Goal: Transaction & Acquisition: Purchase product/service

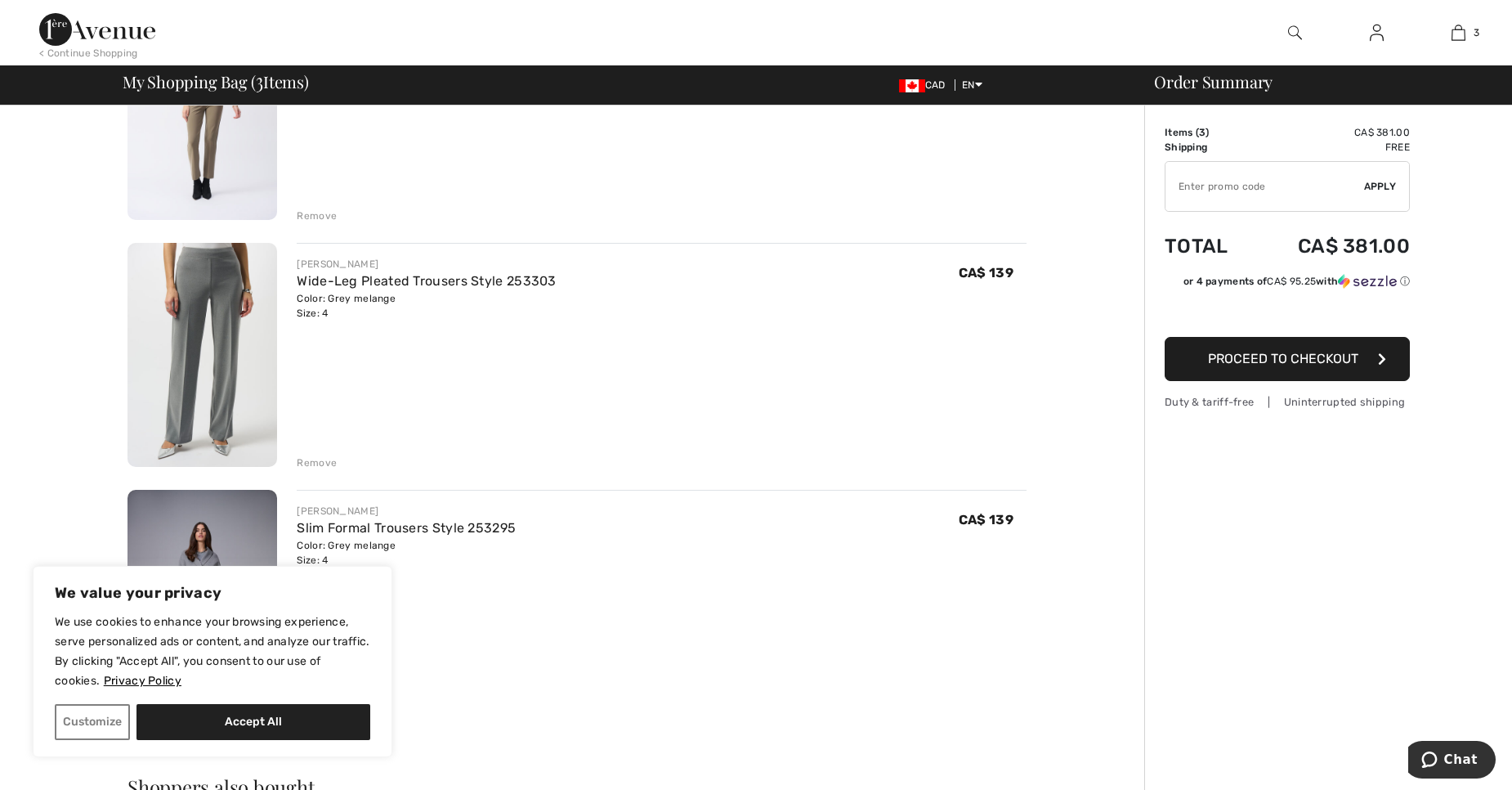
scroll to position [263, 0]
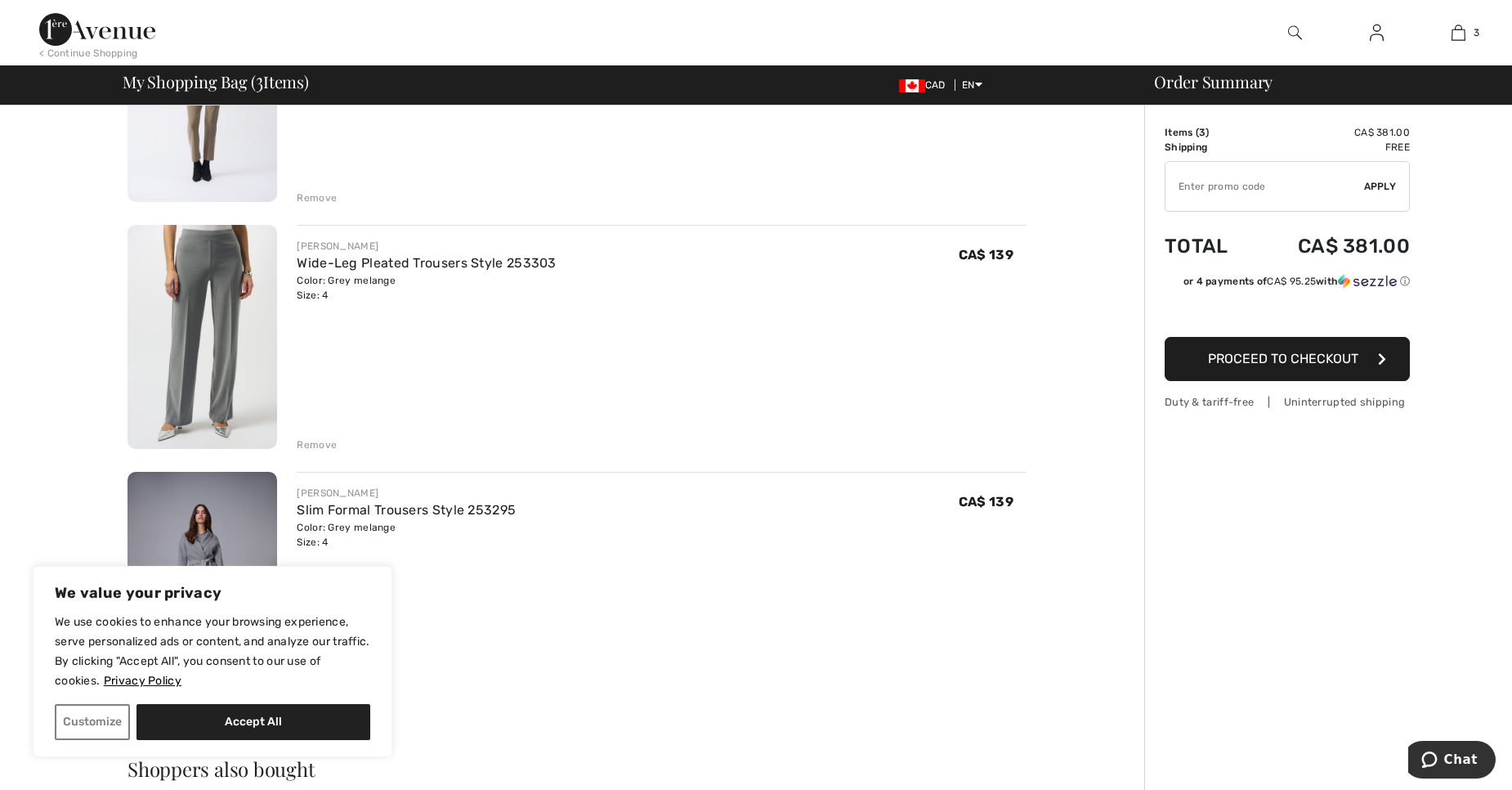
click at [314, 443] on div "Remove" at bounding box center [317, 444] width 40 height 14
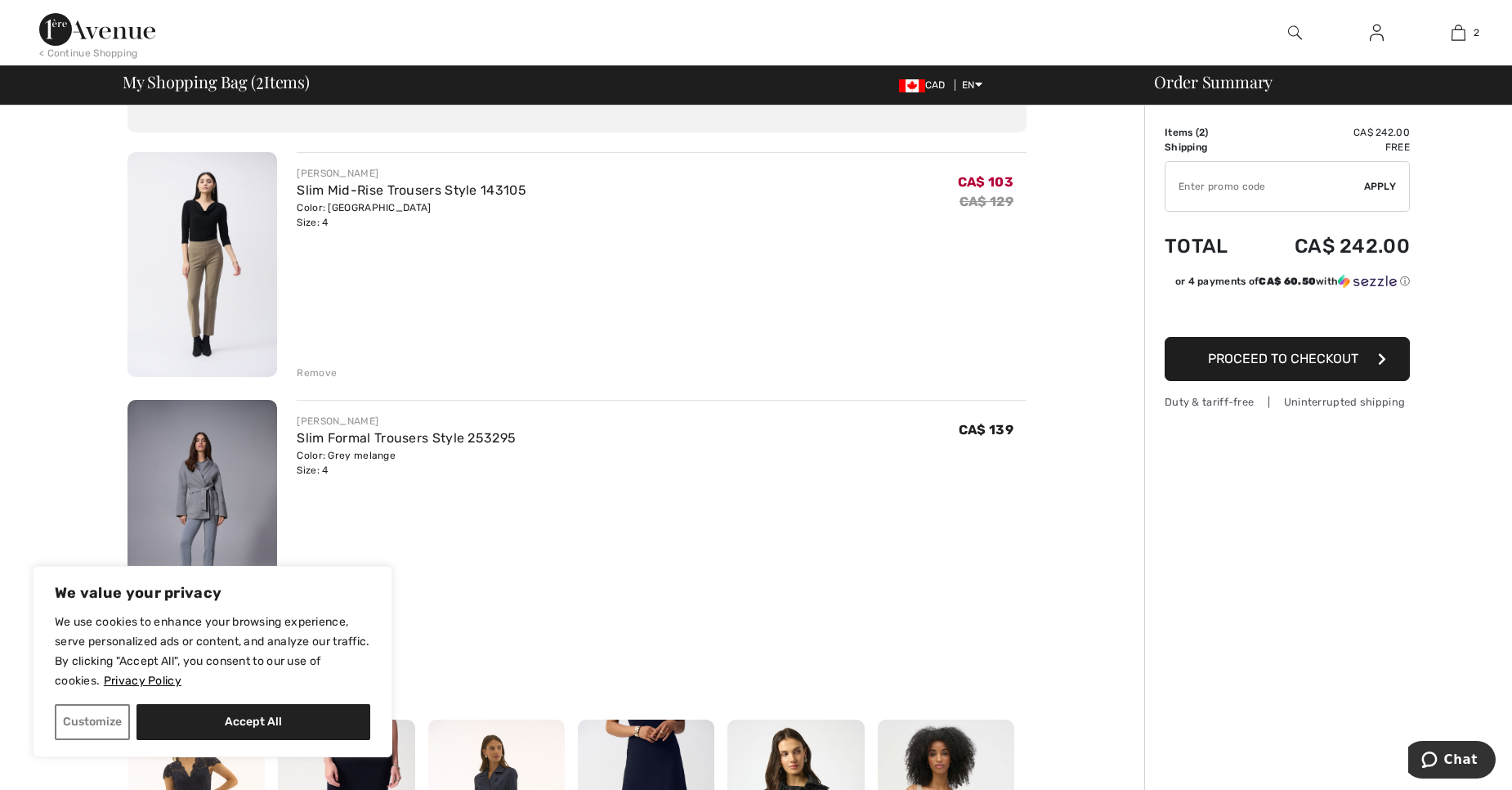
scroll to position [128, 0]
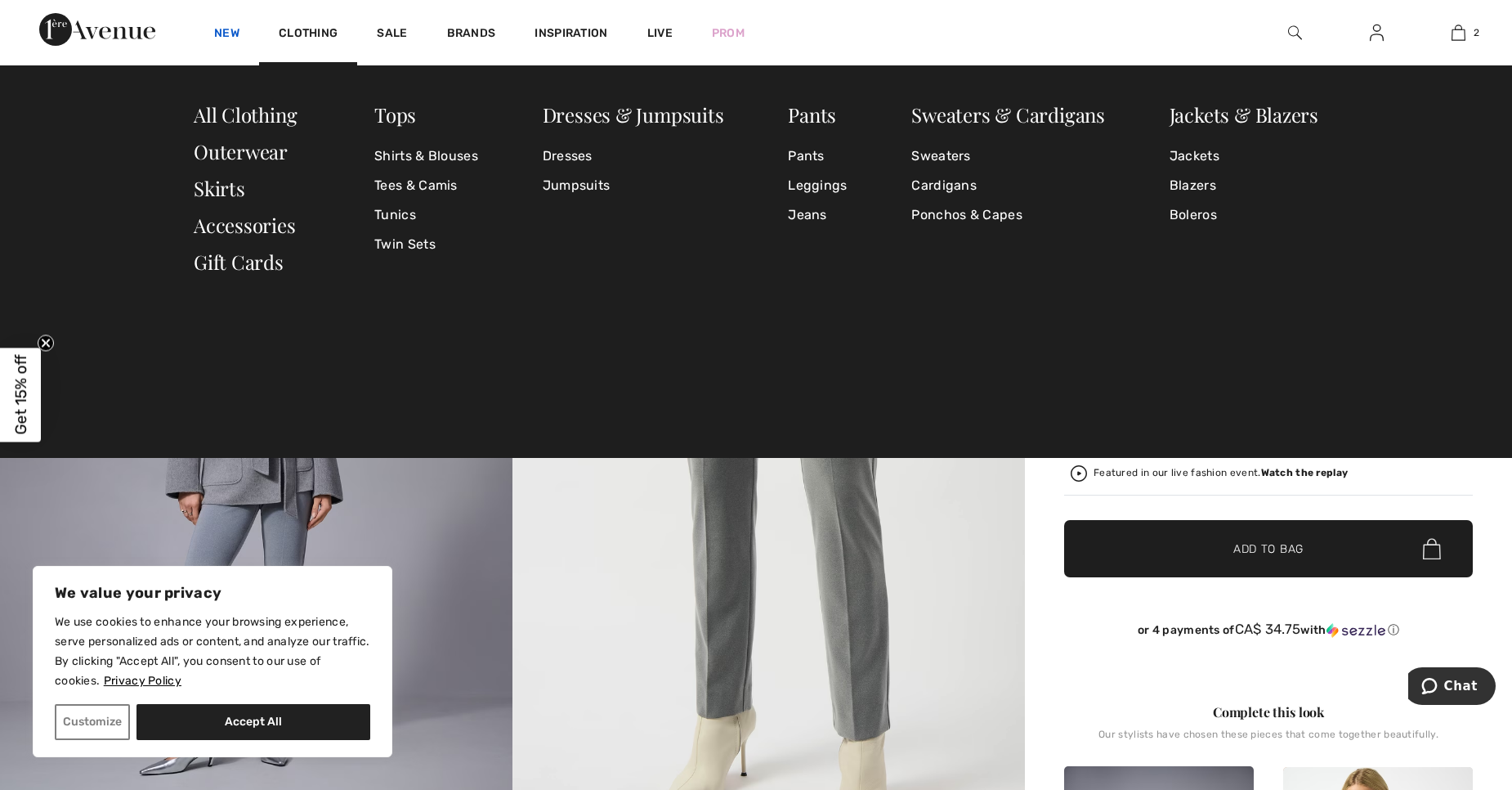
click at [237, 32] on link "New" at bounding box center [227, 35] width 25 height 17
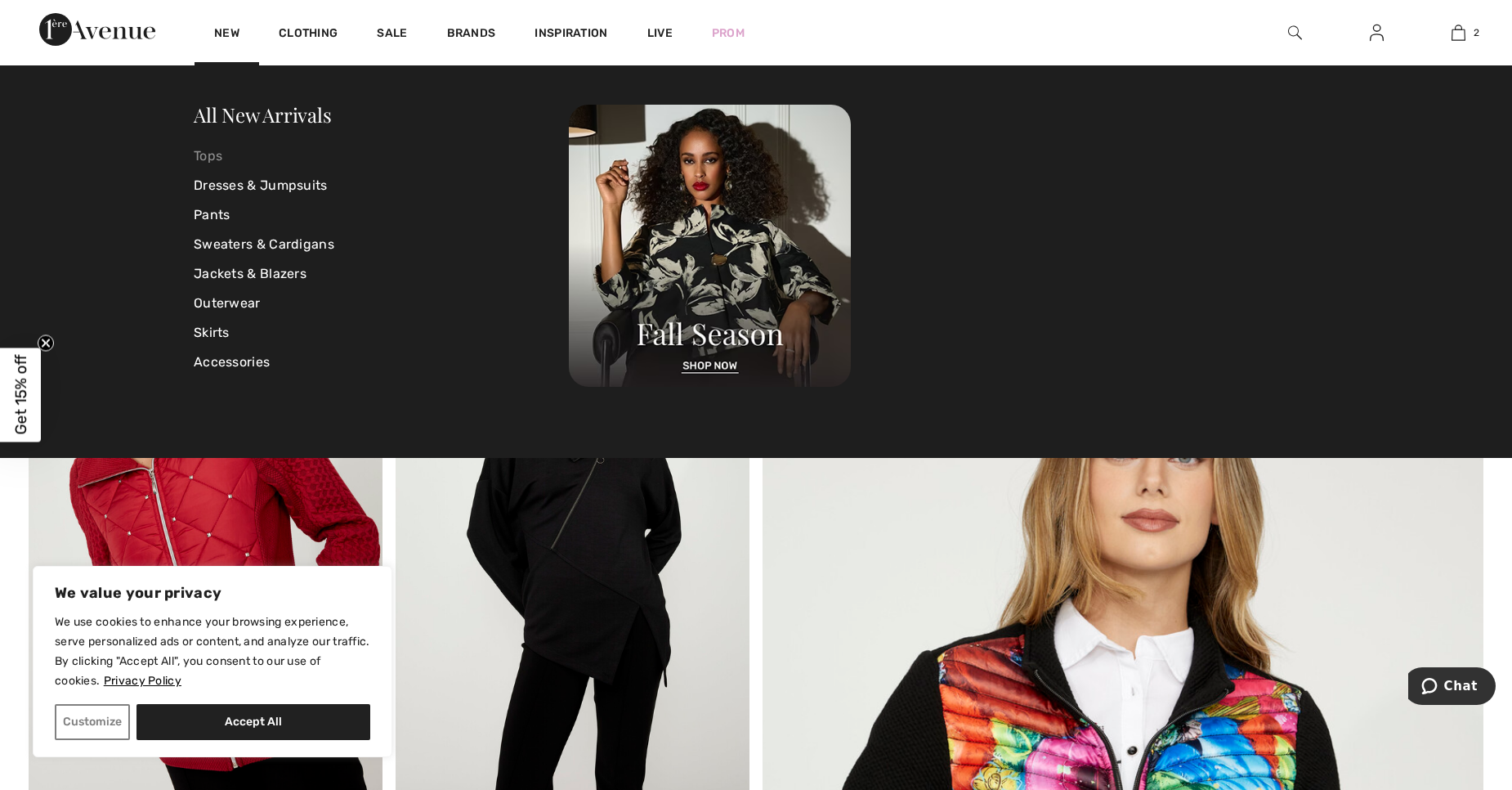
click at [204, 148] on link "Tops" at bounding box center [381, 156] width 376 height 30
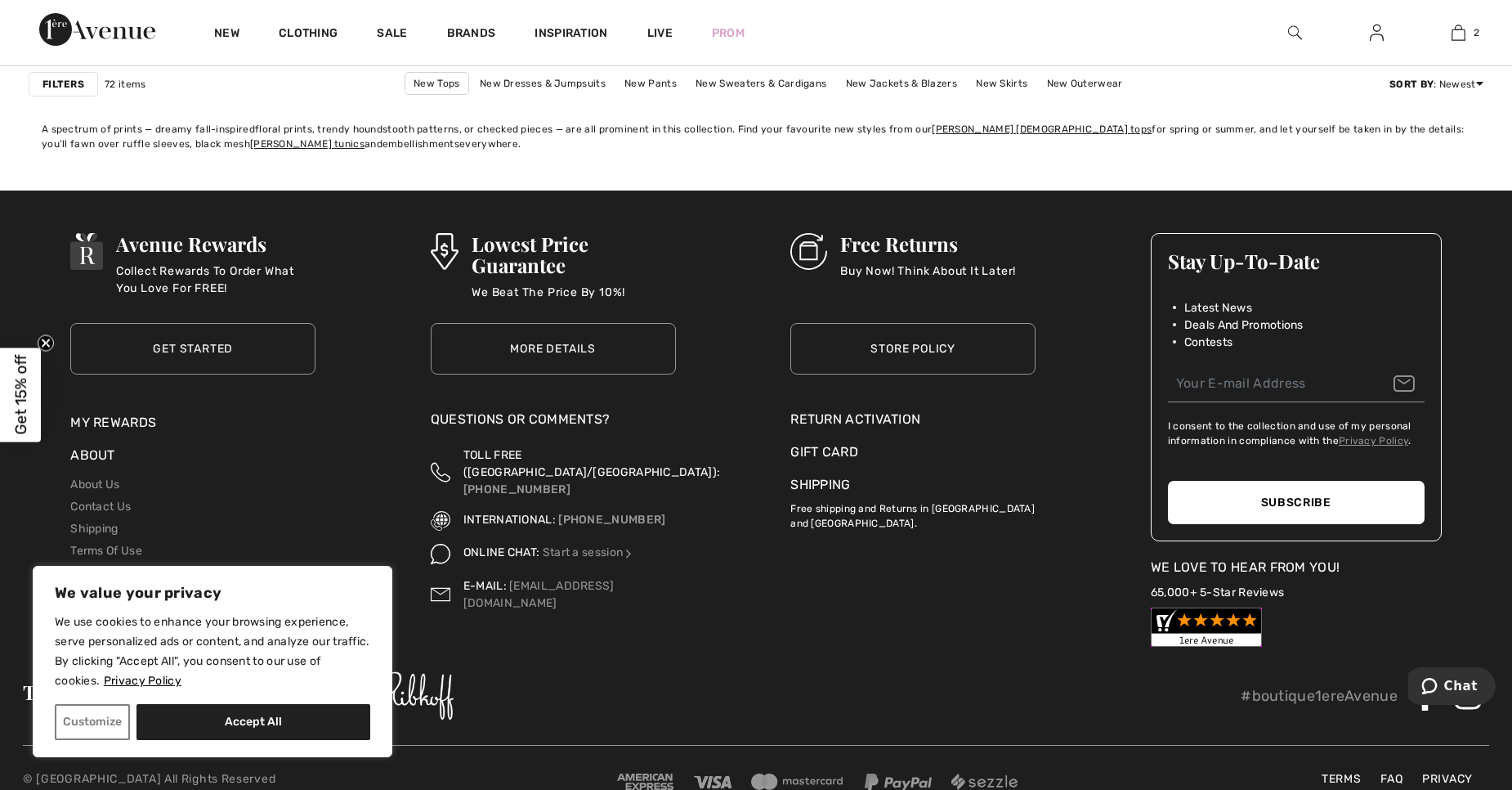
scroll to position [9289, 0]
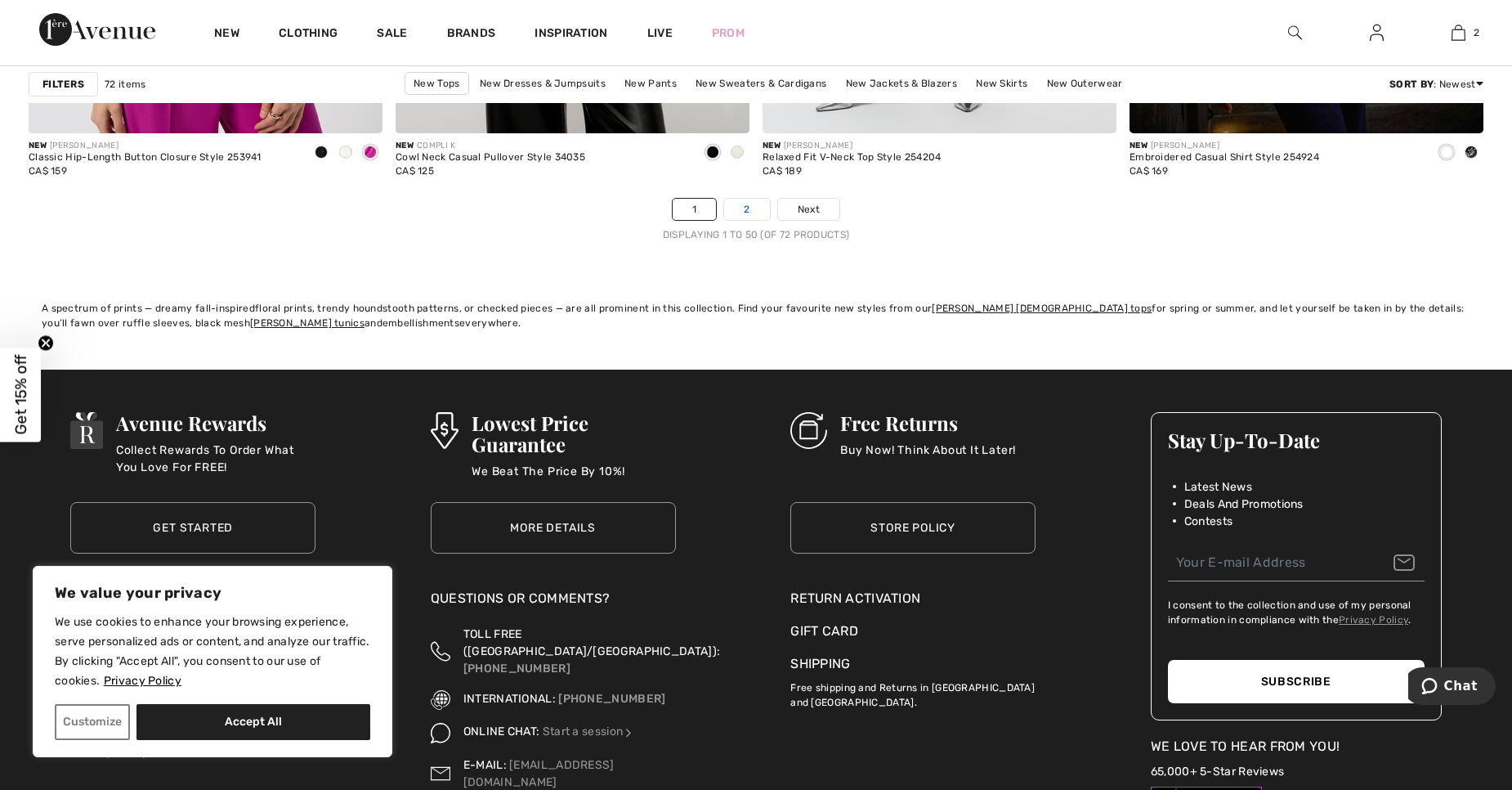
click at [747, 212] on link "2" at bounding box center [746, 209] width 45 height 21
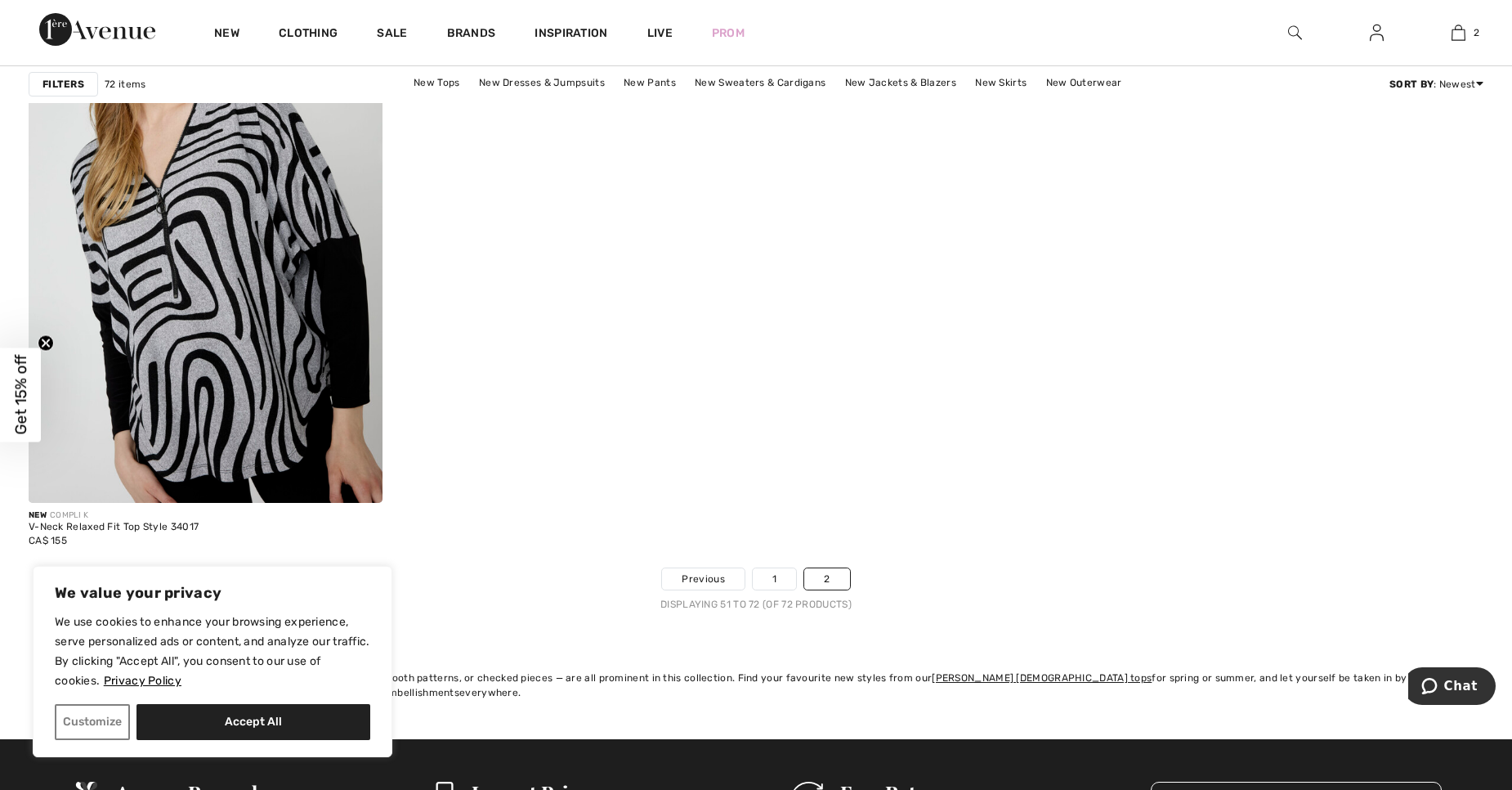
scroll to position [4159, 0]
